Goal: Understand process/instructions

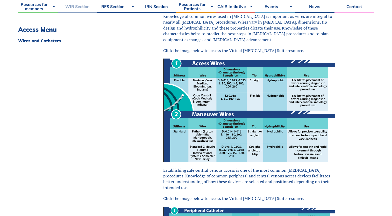
scroll to position [160, 0]
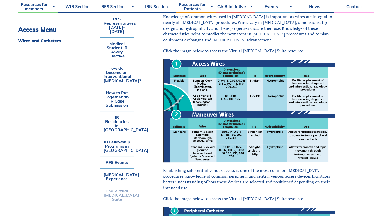
click at [116, 194] on link "The Virtual [MEDICAL_DATA] Suite" at bounding box center [117, 195] width 34 height 20
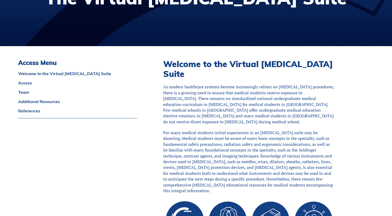
scroll to position [104, 0]
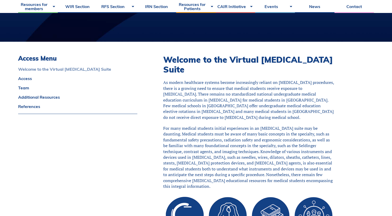
click at [81, 71] on link "Welcome to the Virtual Angiography Suite" at bounding box center [77, 69] width 119 height 4
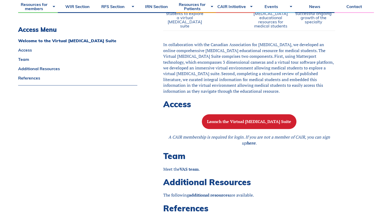
scroll to position [388, 0]
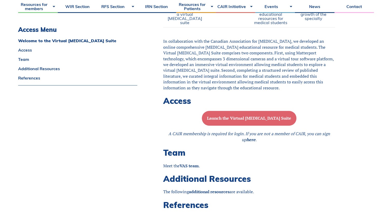
click at [244, 122] on button "Launch the Virtual Angiography Suite" at bounding box center [249, 118] width 95 height 15
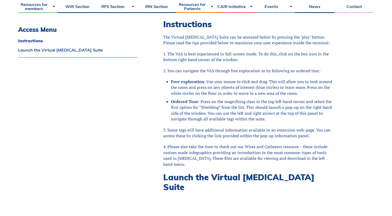
scroll to position [142, 0]
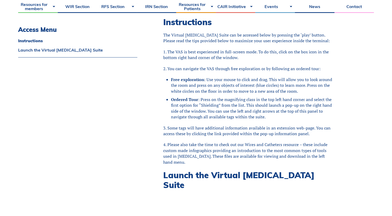
drag, startPoint x: 163, startPoint y: 145, endPoint x: 201, endPoint y: 165, distance: 43.0
click at [201, 165] on div "Instructions The Virtual [MEDICAL_DATA] Suite can be accessed below by pressing…" at bounding box center [262, 169] width 224 height 331
copy p "4. Please also take the time to check out our Wires and Catheters resource – th…"
